Goal: Information Seeking & Learning: Learn about a topic

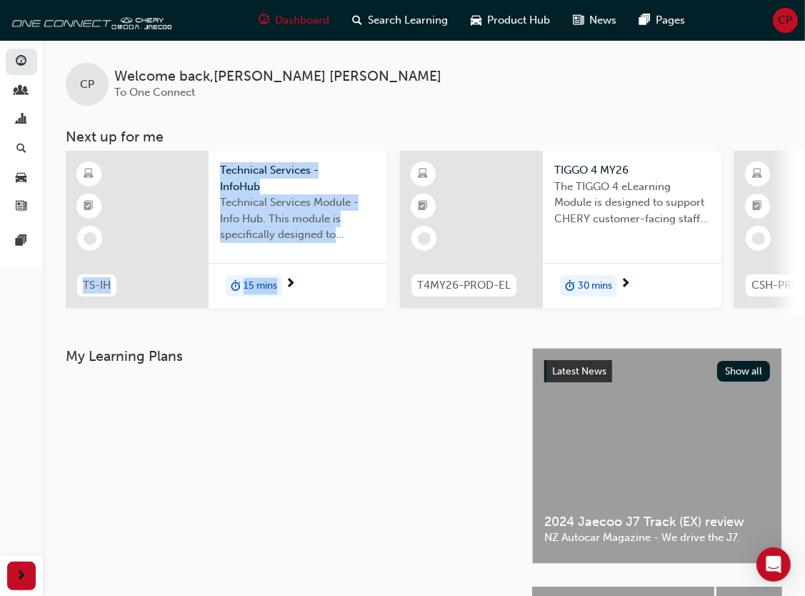
drag, startPoint x: 206, startPoint y: 318, endPoint x: 364, endPoint y: 327, distance: 157.4
click at [364, 327] on div "CP Welcome back , [PERSON_NAME] To One Connect Next up for me TS-IH Technical S…" at bounding box center [424, 194] width 762 height 308
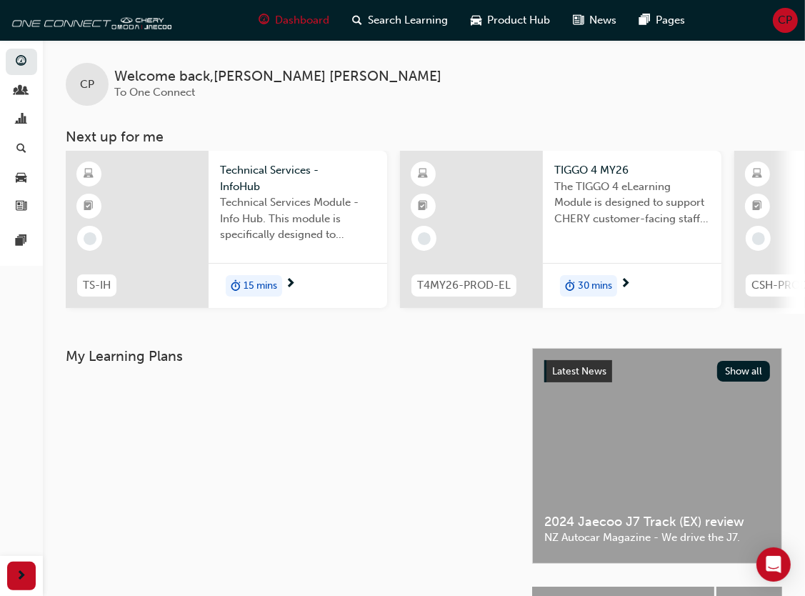
click at [280, 401] on div at bounding box center [287, 393] width 455 height 34
click at [271, 286] on span "15 mins" at bounding box center [261, 286] width 34 height 16
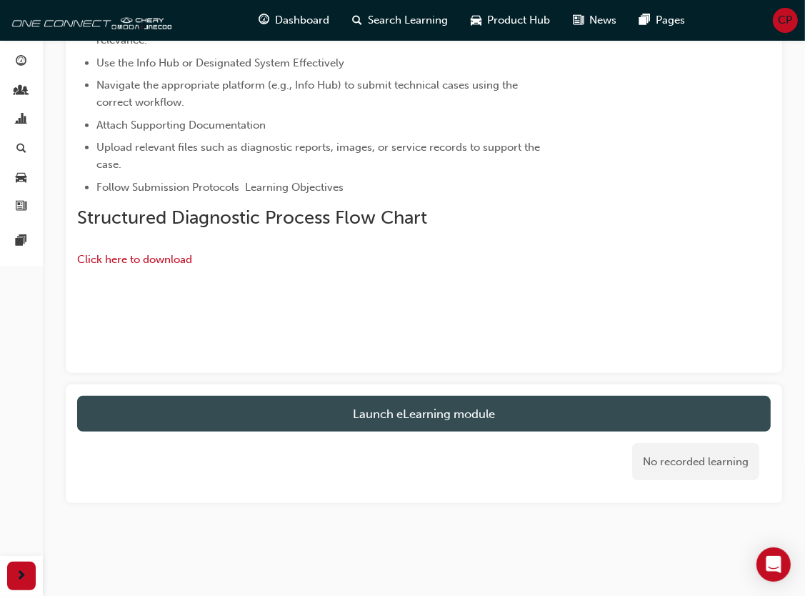
scroll to position [588, 0]
click at [432, 431] on link "Launch eLearning module" at bounding box center [423, 414] width 693 height 36
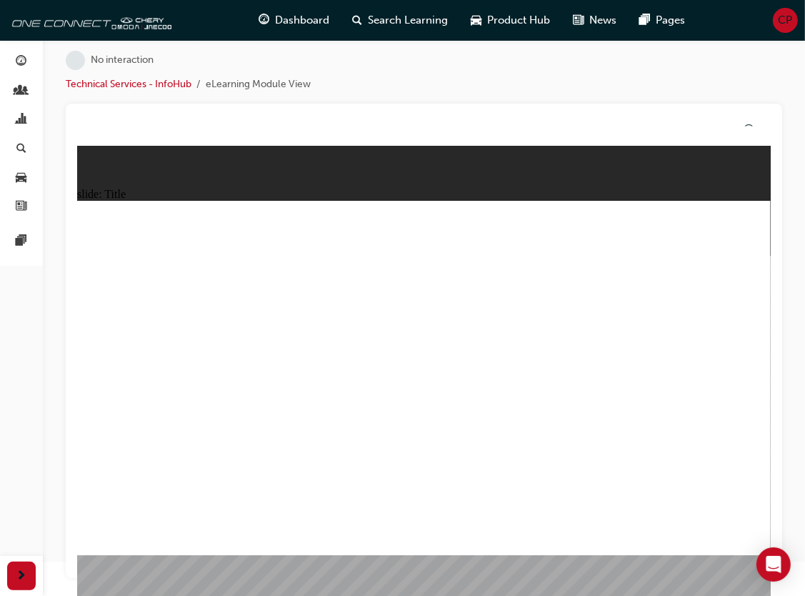
scroll to position [19, 0]
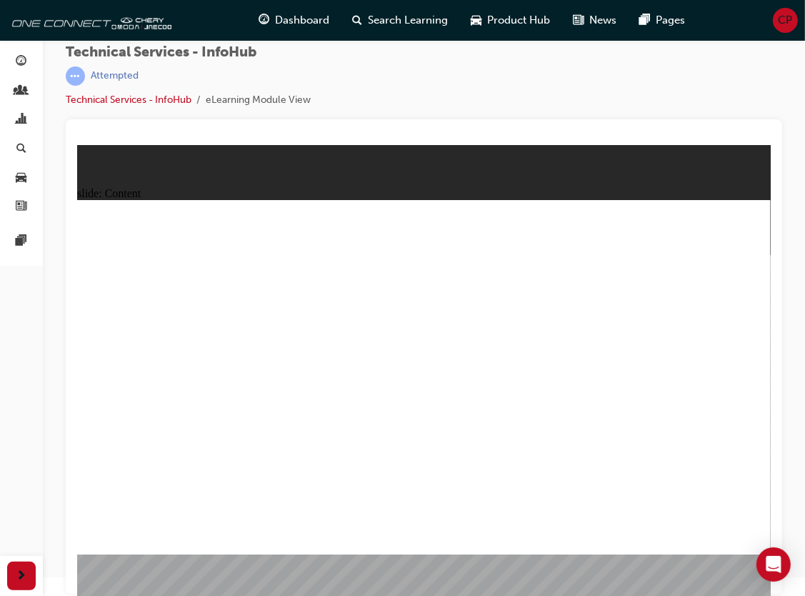
drag, startPoint x: 728, startPoint y: 239, endPoint x: 688, endPoint y: 500, distance: 264.3
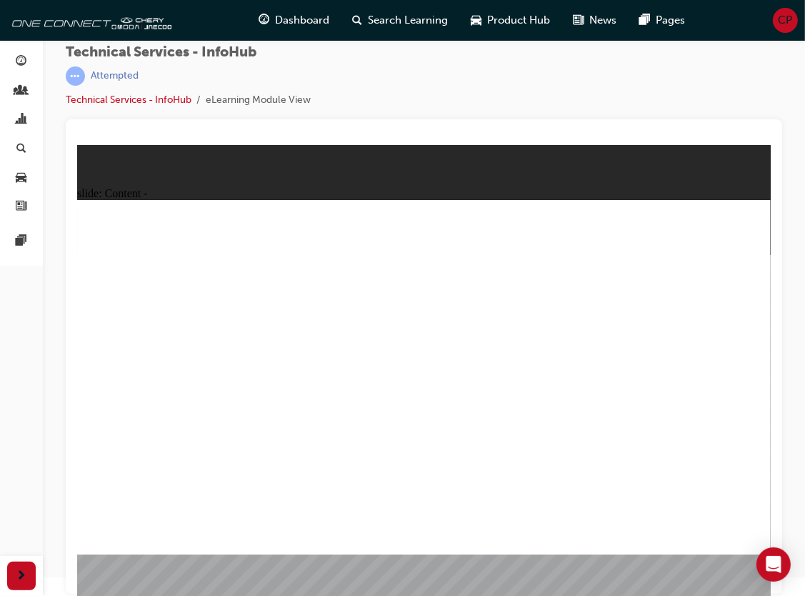
drag, startPoint x: 744, startPoint y: 201, endPoint x: 737, endPoint y: 210, distance: 11.7
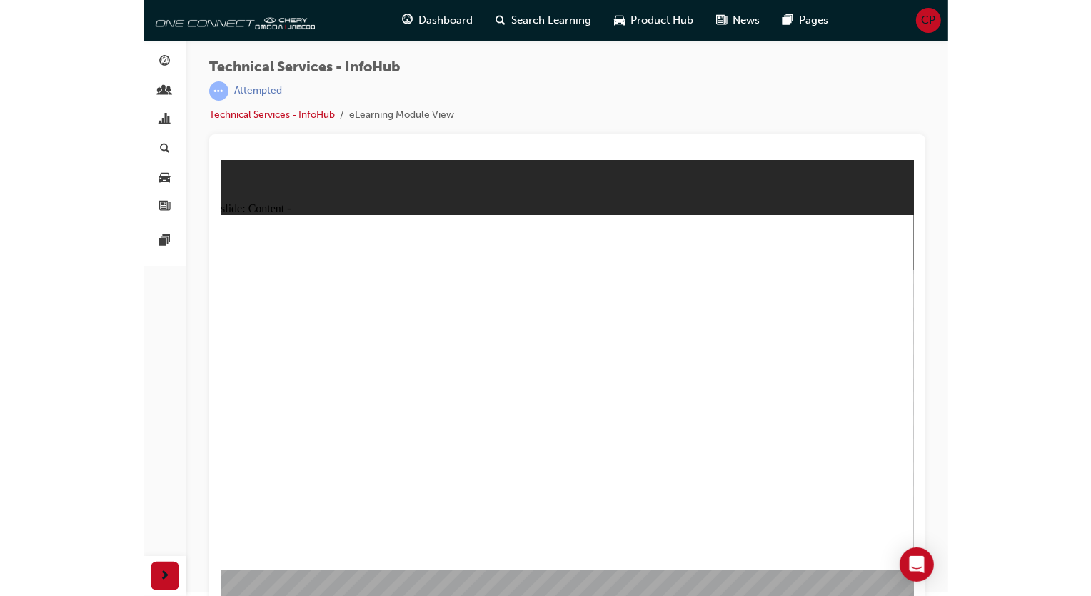
scroll to position [0, 0]
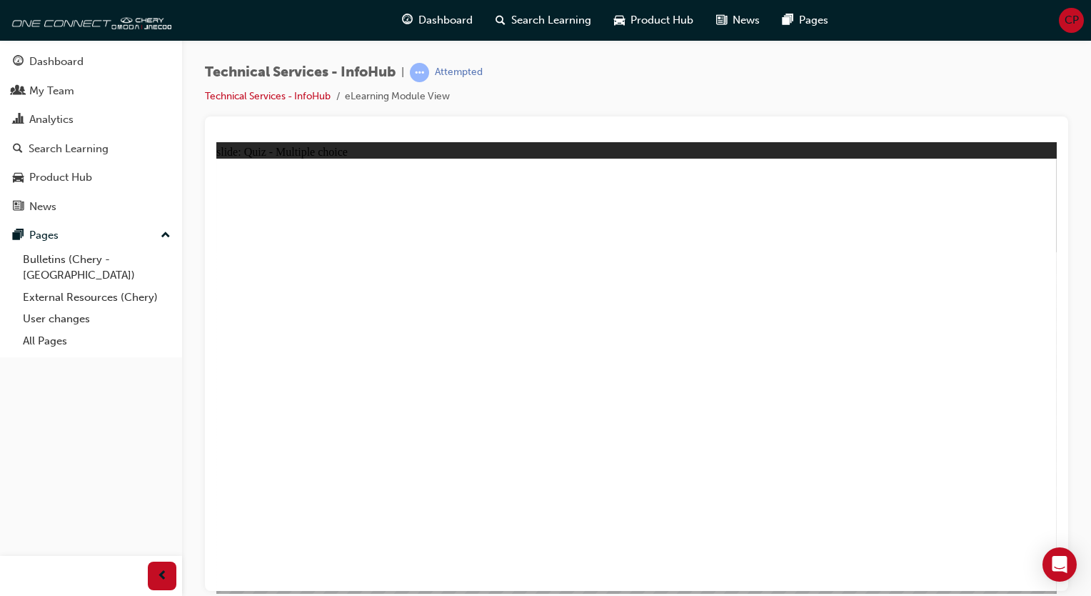
radio input "true"
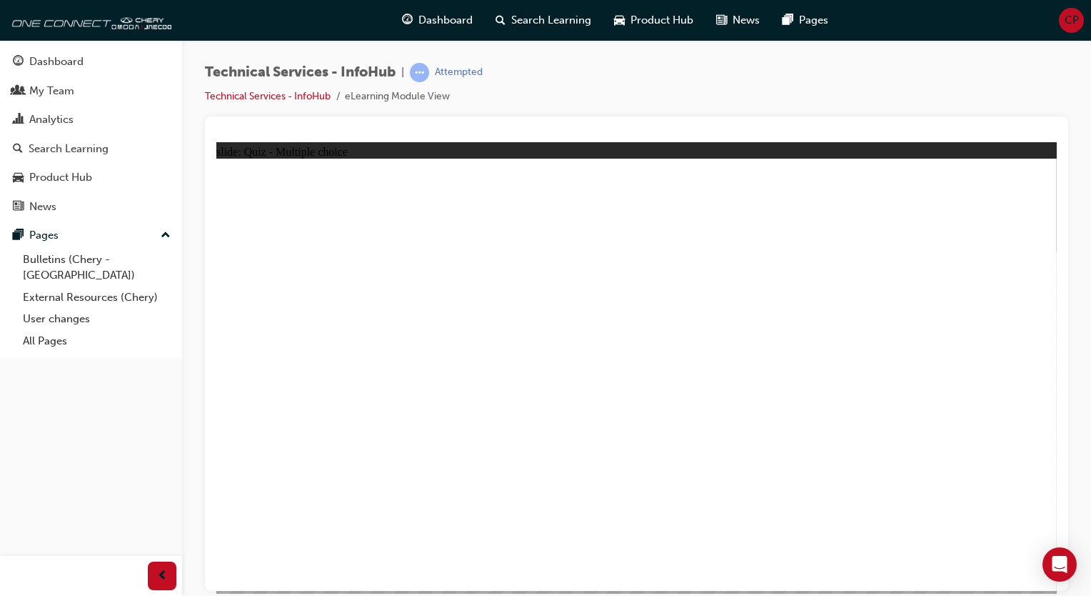
radio input "true"
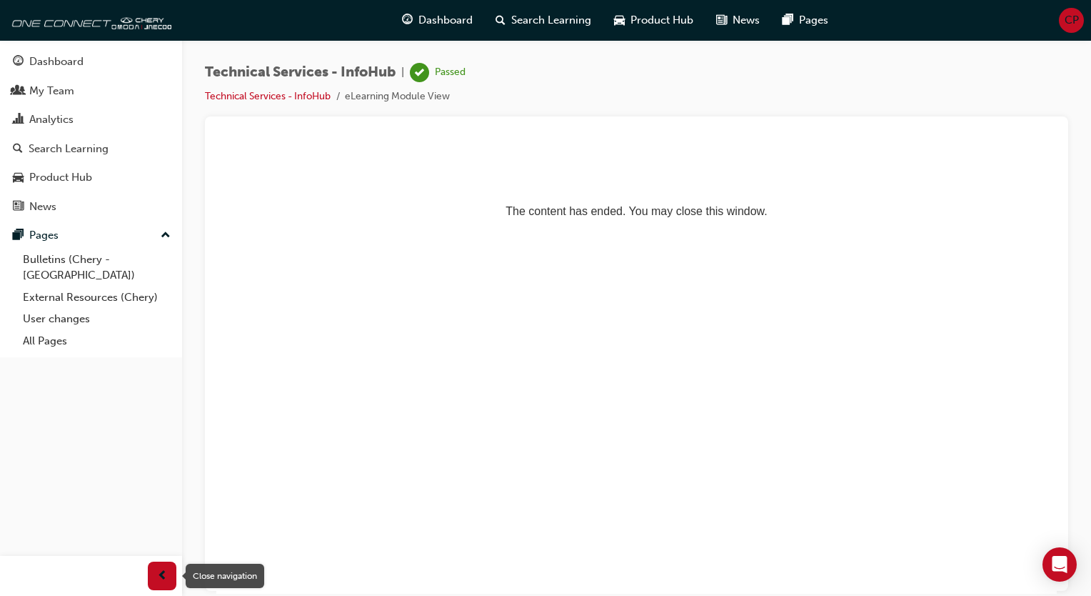
click at [150, 581] on div "button" at bounding box center [162, 575] width 29 height 29
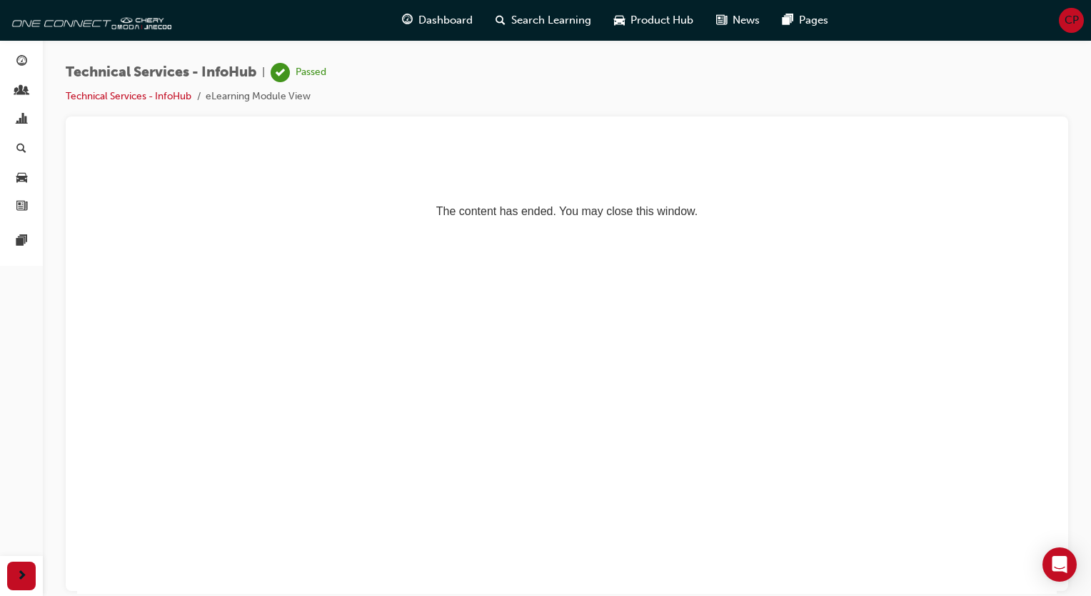
click at [151, 229] on html "The content has ended. You may close this window." at bounding box center [567, 184] width 980 height 87
click at [20, 580] on span "next-icon" at bounding box center [21, 576] width 11 height 18
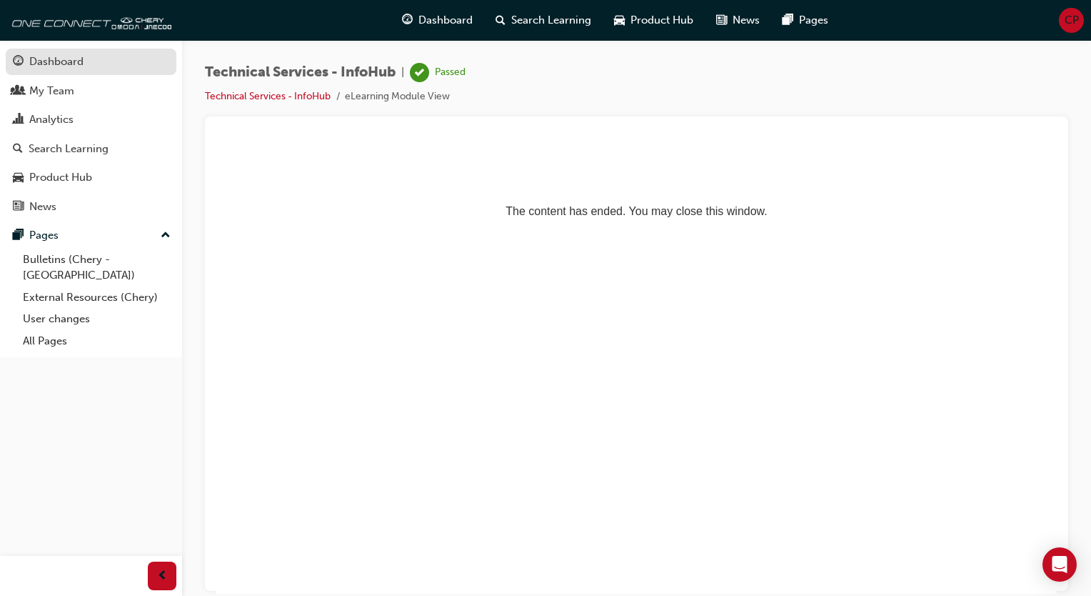
click at [63, 71] on link "Dashboard" at bounding box center [91, 62] width 171 height 26
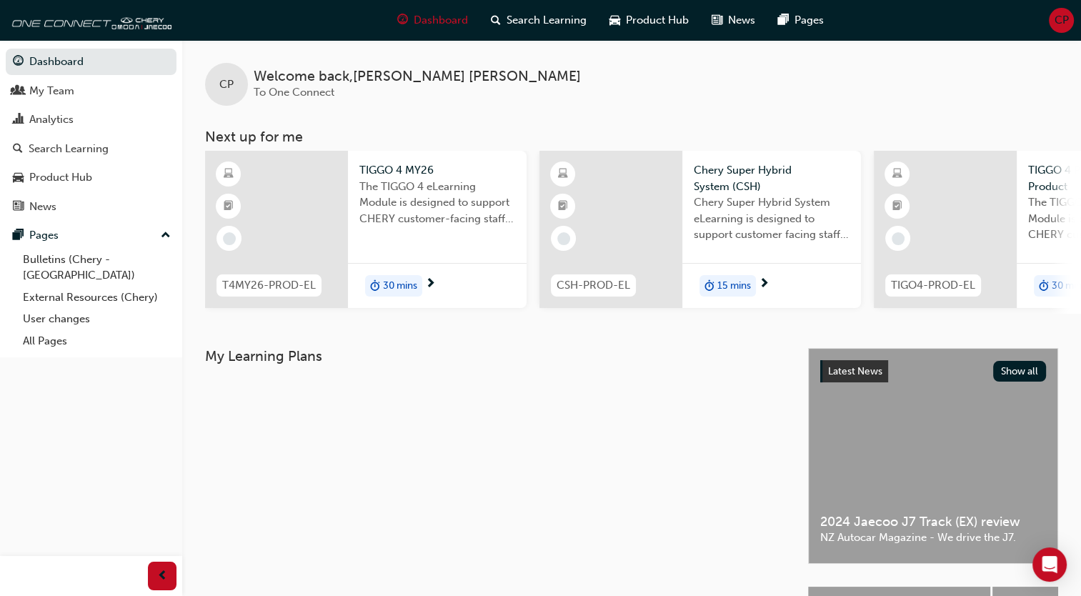
click at [535, 384] on div at bounding box center [643, 381] width 296 height 11
